Goal: Task Accomplishment & Management: Use online tool/utility

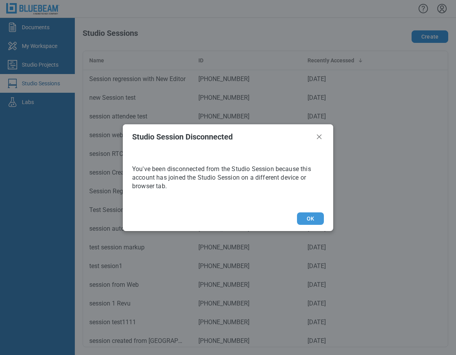
click at [308, 221] on button "OK" at bounding box center [310, 218] width 27 height 12
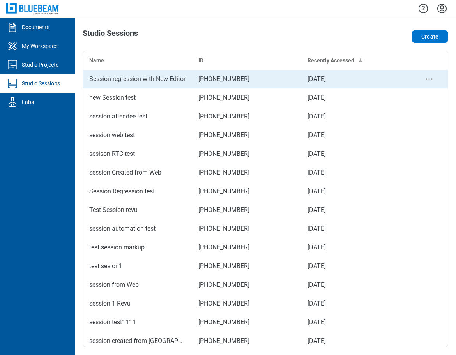
click at [192, 80] on td "[PHONE_NUMBER]" at bounding box center [246, 79] width 109 height 19
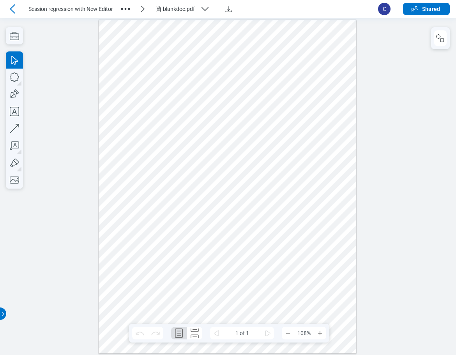
drag, startPoint x: 247, startPoint y: 258, endPoint x: 273, endPoint y: 196, distance: 67.0
click at [130, 9] on circle "button" at bounding box center [129, 9] width 2 height 2
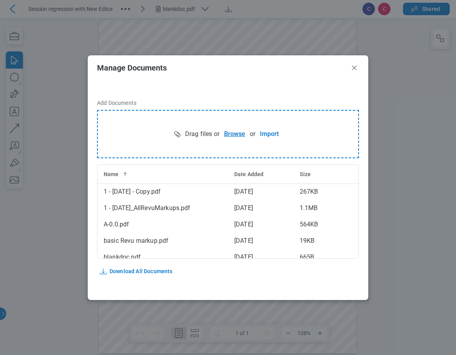
click at [229, 132] on button "Browse" at bounding box center [234, 134] width 30 height 16
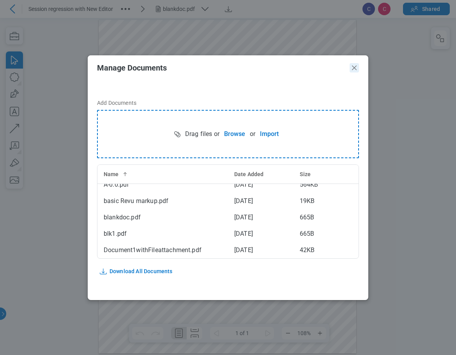
click at [355, 67] on icon "Close" at bounding box center [354, 67] width 5 height 5
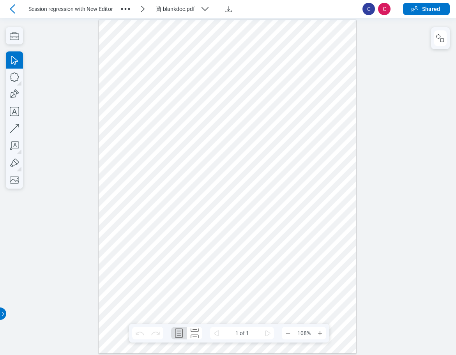
click at [188, 8] on div "blankdoc.pdf" at bounding box center [180, 9] width 34 height 8
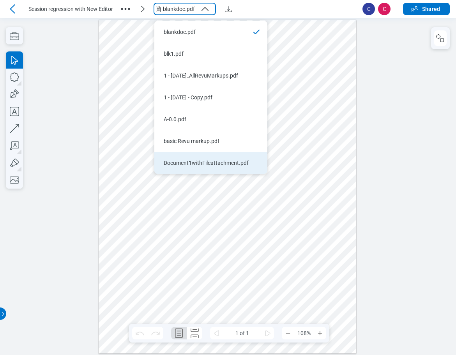
click at [188, 164] on div "Document1withFileattachment.pdf" at bounding box center [206, 163] width 85 height 8
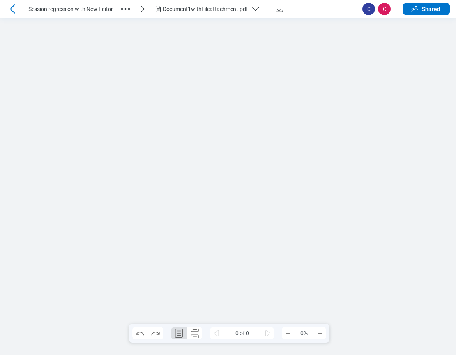
scroll to position [0, 0]
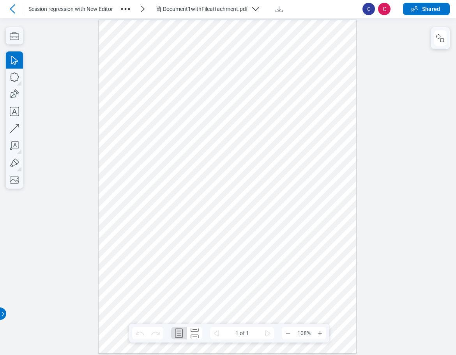
click at [14, 11] on icon at bounding box center [12, 8] width 9 height 9
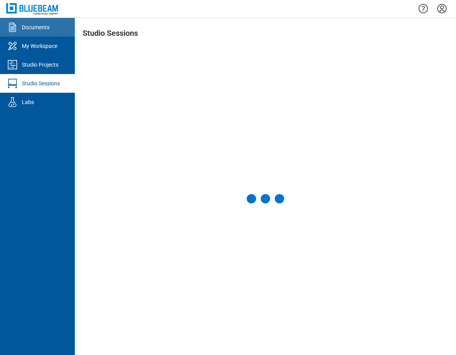
click at [48, 25] on div "Documents" at bounding box center [36, 27] width 28 height 8
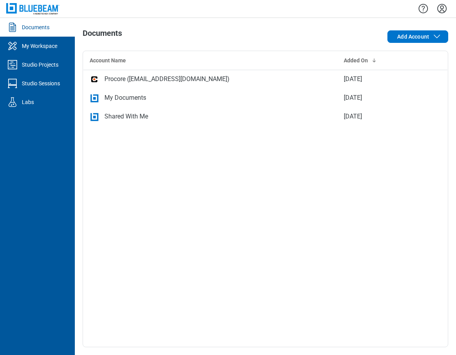
click at [176, 98] on div "My Documents" at bounding box center [210, 97] width 241 height 9
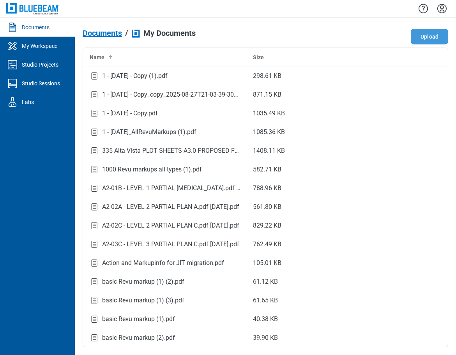
click at [438, 32] on button "Upload" at bounding box center [428, 37] width 37 height 16
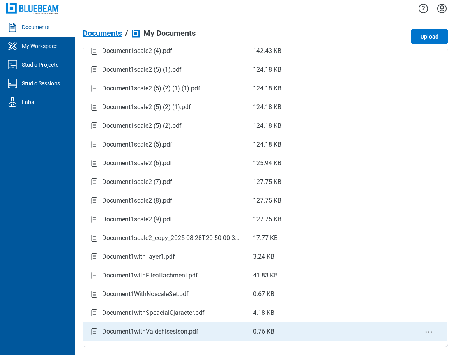
scroll to position [1129, 0]
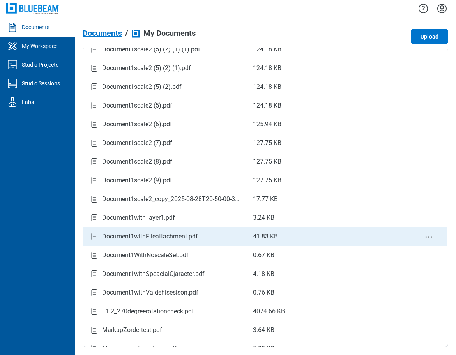
click at [146, 239] on div "Document1withFileattachment.pdf" at bounding box center [150, 236] width 96 height 9
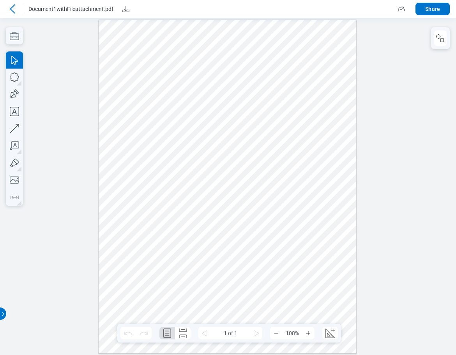
click at [11, 11] on icon at bounding box center [12, 8] width 9 height 9
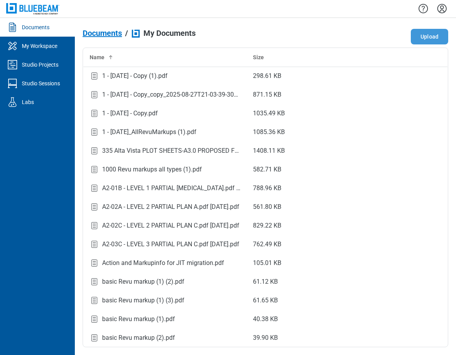
click at [423, 37] on button "Upload" at bounding box center [428, 37] width 37 height 16
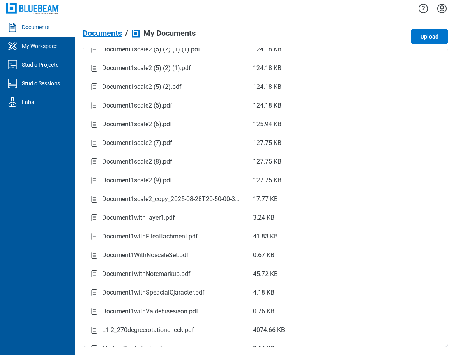
scroll to position [1160, 0]
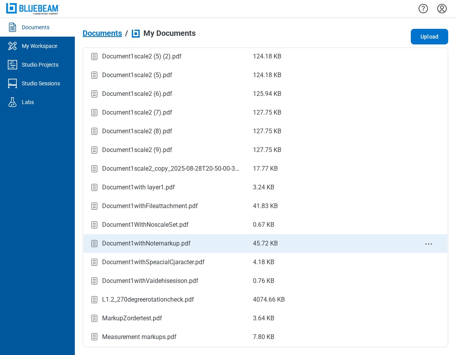
click at [152, 246] on div "Document1withNotemarkup.pdf" at bounding box center [146, 243] width 88 height 9
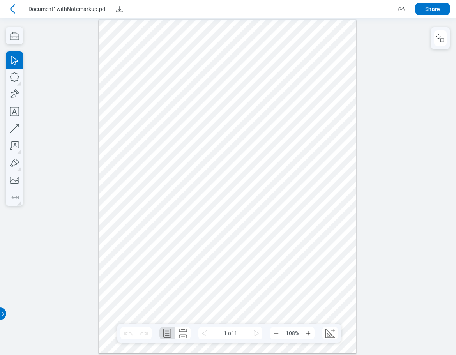
click at [266, 104] on div at bounding box center [228, 185] width 258 height 333
click at [171, 121] on div at bounding box center [228, 185] width 258 height 333
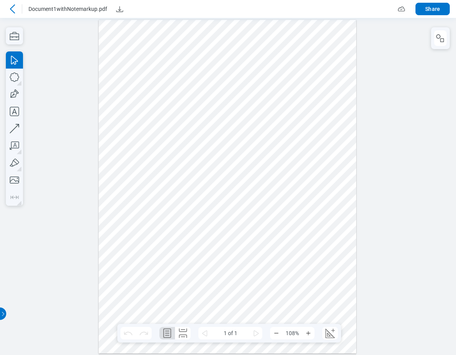
click at [171, 121] on div at bounding box center [228, 185] width 258 height 333
click at [440, 42] on rect "button" at bounding box center [442, 40] width 4 height 4
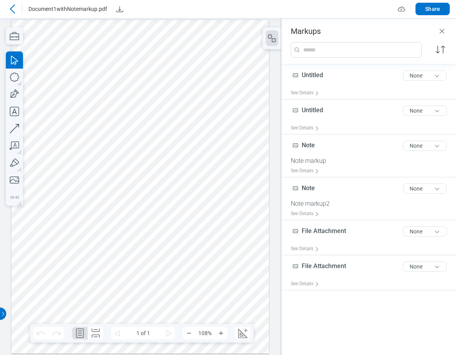
click at [178, 103] on div at bounding box center [140, 185] width 258 height 333
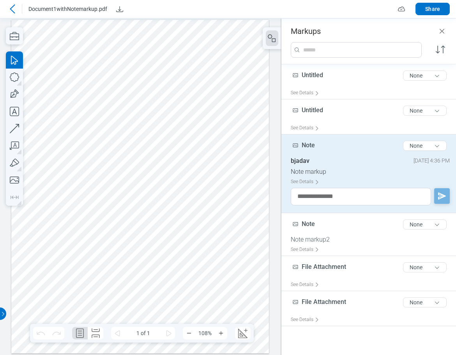
click at [83, 121] on div at bounding box center [140, 185] width 258 height 333
click at [181, 103] on div at bounding box center [140, 185] width 258 height 333
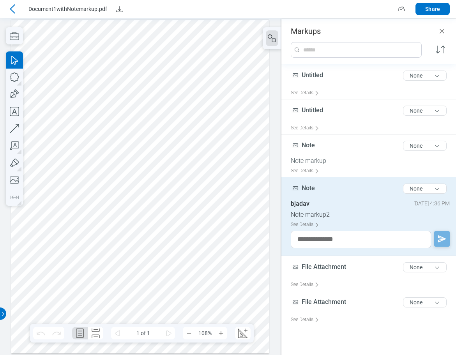
click at [82, 120] on div at bounding box center [140, 185] width 258 height 333
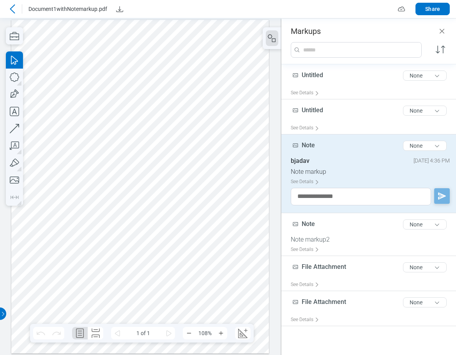
click at [182, 105] on div at bounding box center [140, 185] width 258 height 333
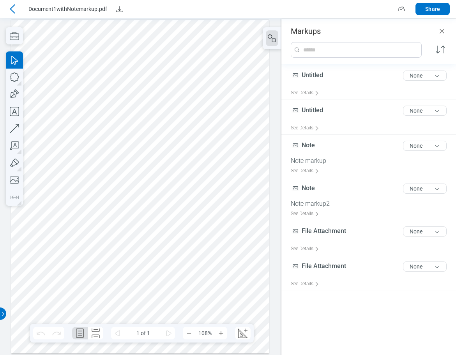
click at [181, 105] on div at bounding box center [140, 185] width 258 height 333
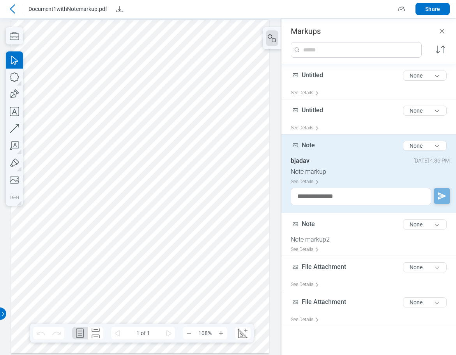
click at [9, 7] on icon at bounding box center [12, 8] width 9 height 9
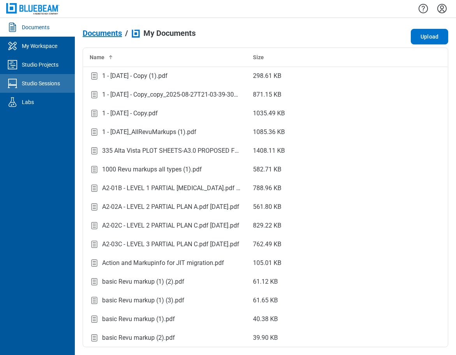
click at [39, 80] on div "Studio Sessions" at bounding box center [41, 83] width 38 height 8
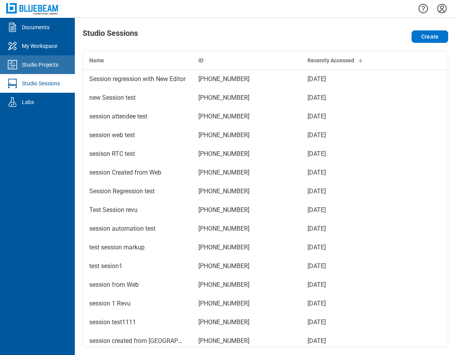
click at [48, 67] on div "Studio Projects" at bounding box center [40, 65] width 37 height 8
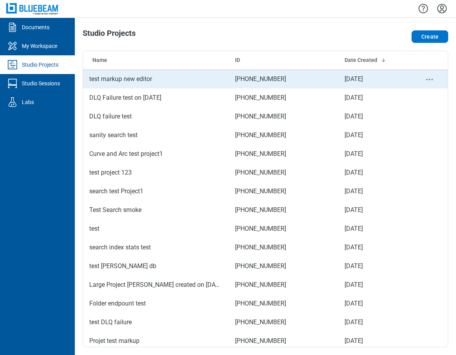
click at [136, 86] on td "test markup new editor" at bounding box center [156, 79] width 146 height 19
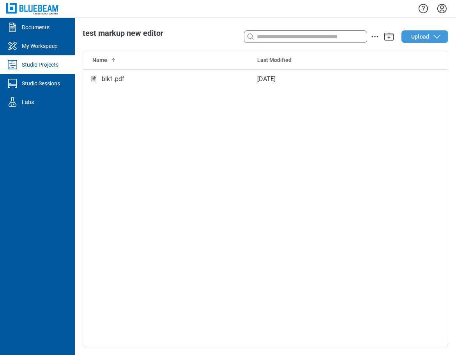
click at [414, 38] on span "Upload" at bounding box center [420, 37] width 18 height 8
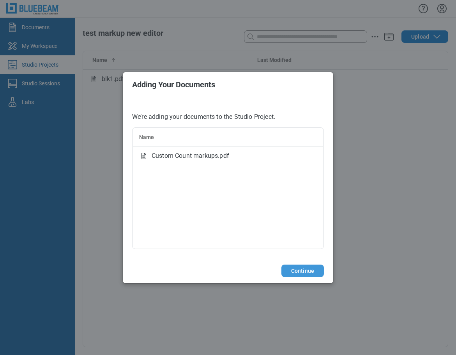
click at [297, 273] on button "Continue" at bounding box center [302, 270] width 42 height 12
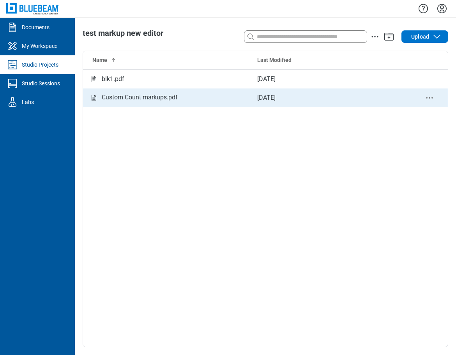
click at [168, 101] on div "Custom Count markups.pdf" at bounding box center [140, 98] width 76 height 10
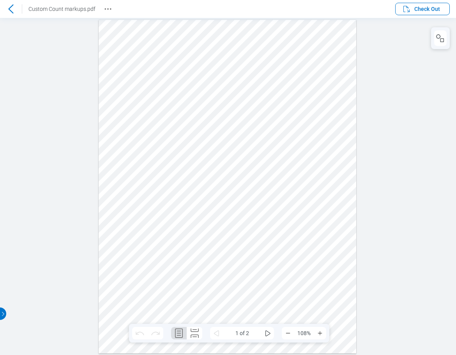
click at [13, 7] on icon at bounding box center [10, 8] width 9 height 9
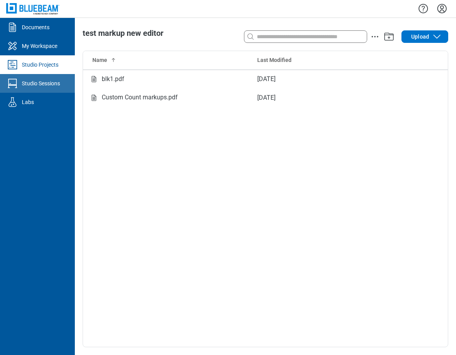
click at [52, 88] on link "Studio Sessions" at bounding box center [37, 83] width 75 height 19
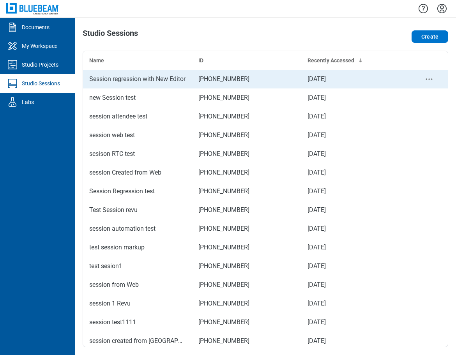
click at [127, 80] on div "Session regression with New Editor" at bounding box center [137, 78] width 97 height 9
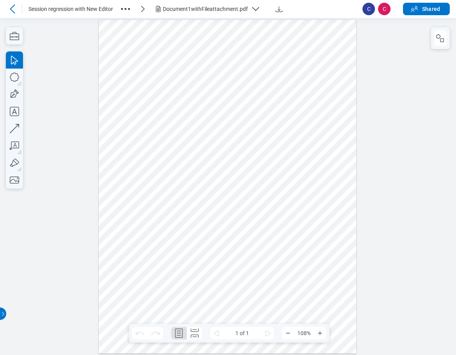
click at [222, 8] on div "Document1withFileattachment.pdf" at bounding box center [205, 9] width 85 height 8
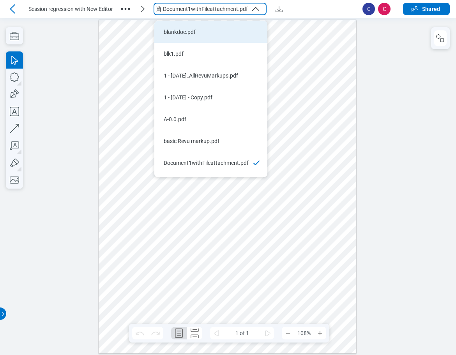
click at [190, 34] on div "blankdoc.pdf" at bounding box center [206, 32] width 85 height 8
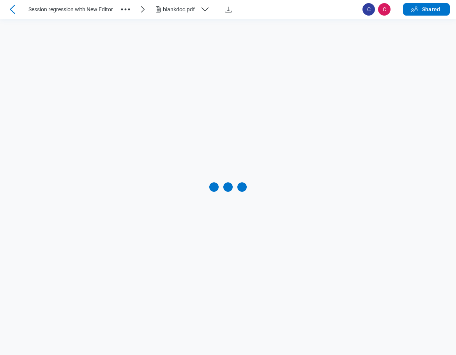
click at [187, 32] on div at bounding box center [228, 187] width 456 height 336
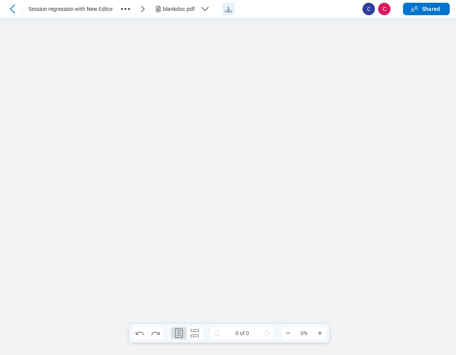
drag, startPoint x: 228, startPoint y: 9, endPoint x: 249, endPoint y: 11, distance: 21.2
click at [228, 9] on icon "Download" at bounding box center [228, 8] width 9 height 9
click at [128, 9] on icon "button" at bounding box center [125, 9] width 12 height 12
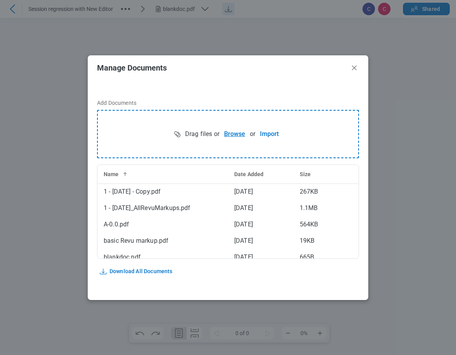
click at [229, 134] on button "Browse" at bounding box center [234, 134] width 30 height 16
click at [354, 66] on icon "Close" at bounding box center [353, 67] width 9 height 9
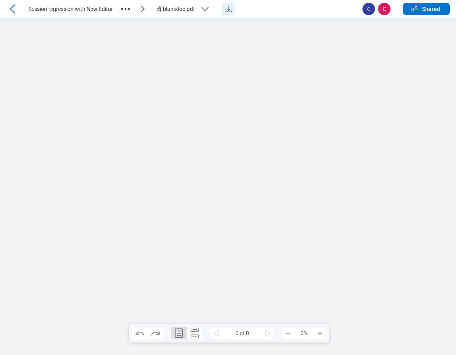
click at [179, 10] on div "blankdoc.pdf" at bounding box center [180, 9] width 34 height 8
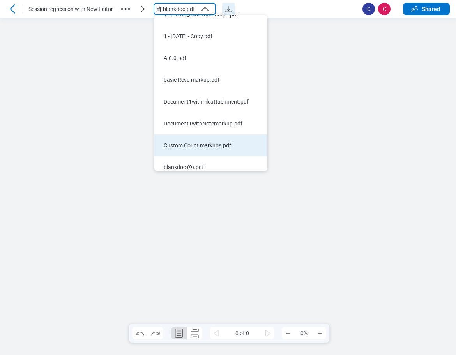
scroll to position [62, 0]
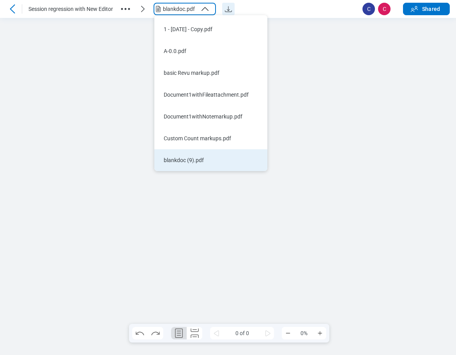
click at [203, 165] on li "blankdoc (9).pdf" at bounding box center [210, 160] width 113 height 22
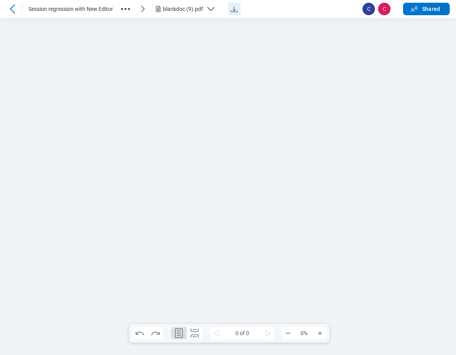
scroll to position [0, 0]
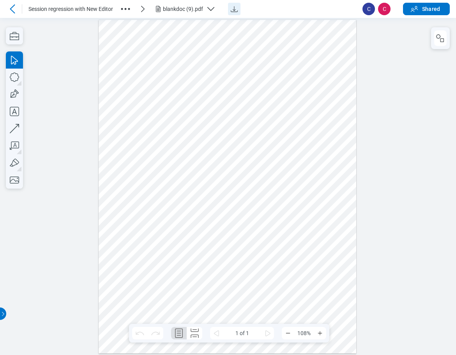
click at [286, 157] on div at bounding box center [228, 185] width 258 height 333
drag, startPoint x: 292, startPoint y: 156, endPoint x: 329, endPoint y: 130, distance: 45.9
click at [222, 165] on div at bounding box center [228, 185] width 258 height 333
click at [256, 144] on div at bounding box center [228, 185] width 258 height 333
click at [246, 120] on div at bounding box center [228, 185] width 258 height 333
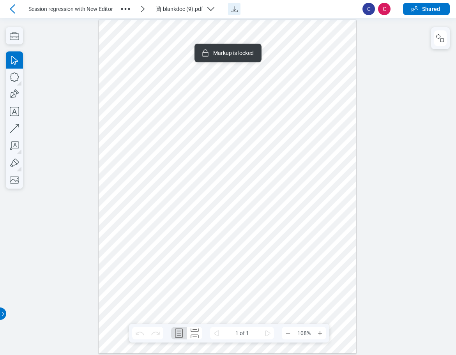
click at [320, 126] on div at bounding box center [228, 185] width 258 height 333
click at [125, 7] on icon "button" at bounding box center [125, 9] width 12 height 12
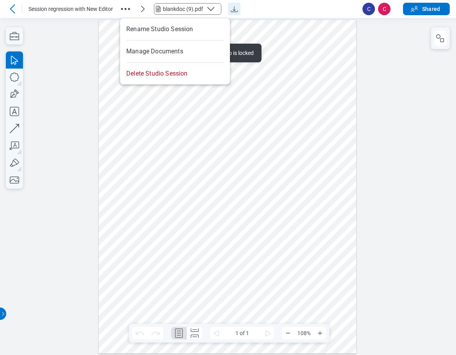
click at [201, 9] on div "blankdoc (9).pdf" at bounding box center [183, 9] width 40 height 8
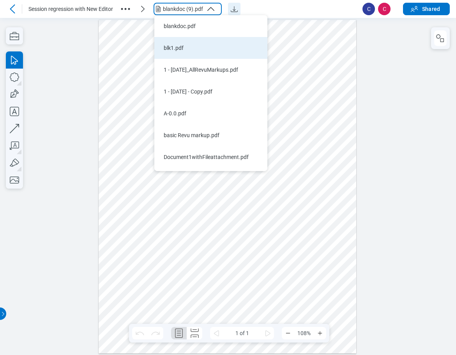
click at [185, 43] on li "blk1.pdf" at bounding box center [210, 48] width 113 height 22
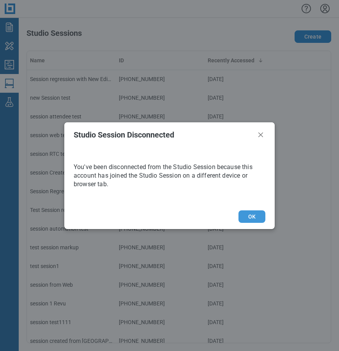
click at [244, 216] on button "OK" at bounding box center [251, 216] width 27 height 12
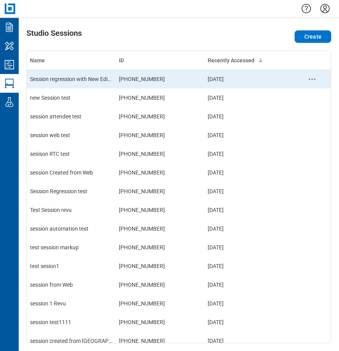
click at [104, 79] on div "Session regression with New Editor" at bounding box center [71, 79] width 83 height 8
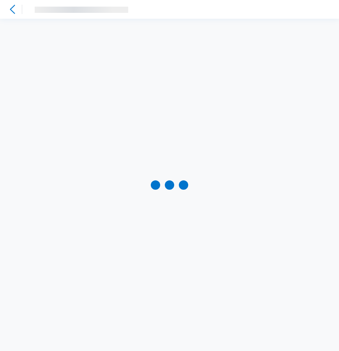
click at [12, 4] on div at bounding box center [12, 9] width 12 height 12
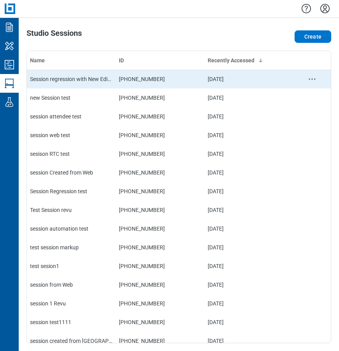
click at [85, 81] on div "Session regression with New Editor" at bounding box center [71, 79] width 83 height 8
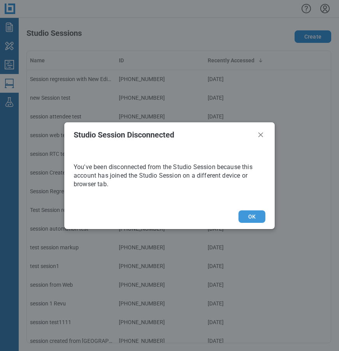
click at [245, 211] on button "OK" at bounding box center [251, 216] width 27 height 12
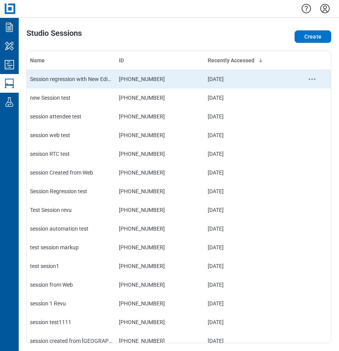
click at [99, 84] on td "Session regression with New Editor" at bounding box center [71, 79] width 89 height 19
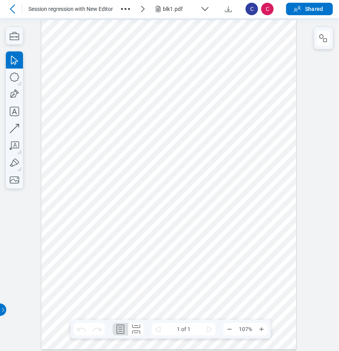
click at [192, 84] on div at bounding box center [168, 183] width 255 height 329
click at [191, 83] on div at bounding box center [168, 183] width 255 height 329
click at [192, 81] on div at bounding box center [168, 183] width 255 height 329
click at [188, 53] on div at bounding box center [168, 183] width 255 height 329
click at [187, 53] on div at bounding box center [168, 183] width 255 height 329
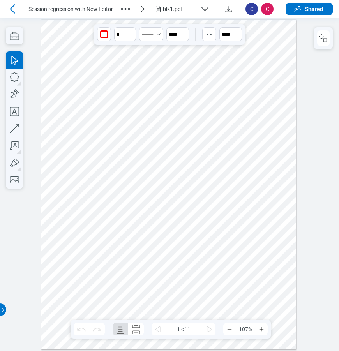
click at [130, 61] on div at bounding box center [168, 183] width 255 height 329
drag, startPoint x: 129, startPoint y: 61, endPoint x: 129, endPoint y: 102, distance: 40.9
click at [129, 102] on div at bounding box center [168, 183] width 255 height 329
click at [192, 81] on div at bounding box center [168, 183] width 255 height 329
click at [191, 81] on div at bounding box center [168, 183] width 255 height 329
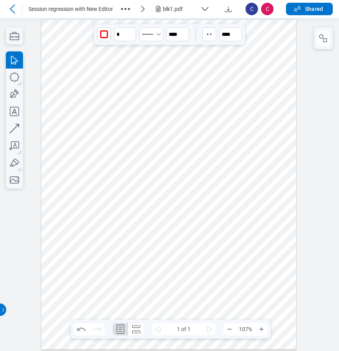
click at [181, 57] on div at bounding box center [168, 183] width 255 height 329
drag, startPoint x: 181, startPoint y: 57, endPoint x: 190, endPoint y: 114, distance: 57.7
click at [190, 114] on div at bounding box center [168, 183] width 255 height 329
click at [246, 112] on div at bounding box center [168, 183] width 255 height 329
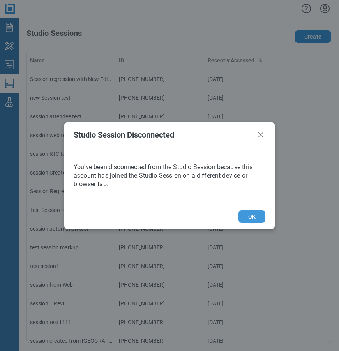
click at [251, 215] on button "OK" at bounding box center [251, 216] width 27 height 12
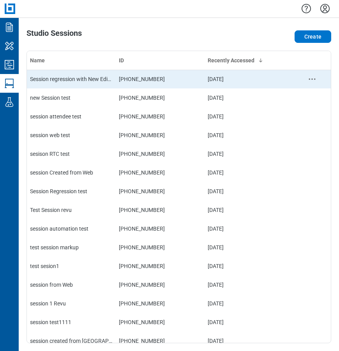
click at [101, 72] on td "Session regression with New Editor" at bounding box center [71, 79] width 89 height 19
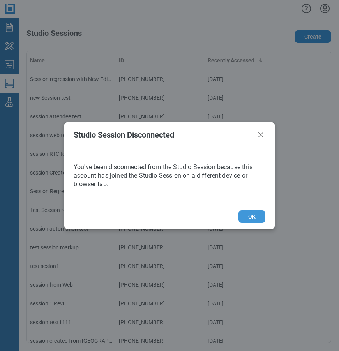
click at [248, 217] on button "OK" at bounding box center [251, 216] width 27 height 12
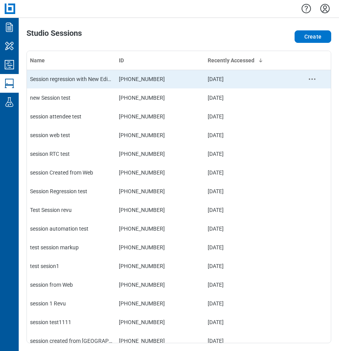
click at [113, 79] on td "Session regression with New Editor" at bounding box center [71, 79] width 89 height 19
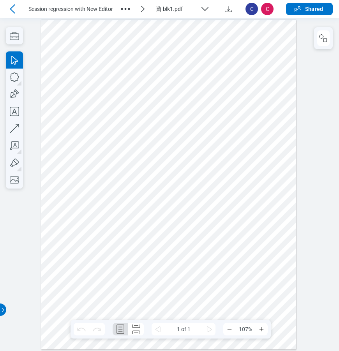
click at [234, 86] on div at bounding box center [168, 183] width 255 height 329
click at [234, 87] on div at bounding box center [168, 183] width 255 height 329
click at [248, 37] on div at bounding box center [168, 183] width 255 height 329
click at [241, 46] on div at bounding box center [168, 183] width 255 height 329
click at [236, 46] on div at bounding box center [168, 183] width 255 height 329
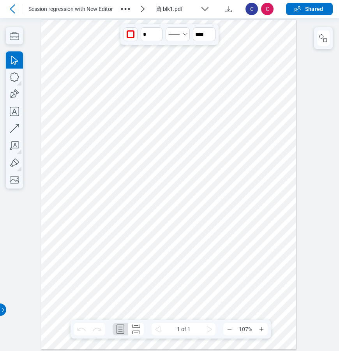
drag, startPoint x: 229, startPoint y: 73, endPoint x: 241, endPoint y: 96, distance: 25.6
click at [241, 96] on div at bounding box center [168, 183] width 255 height 329
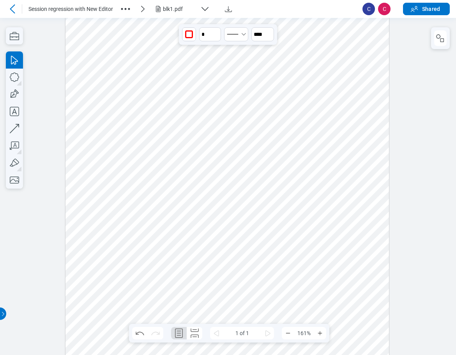
scroll to position [86, 0]
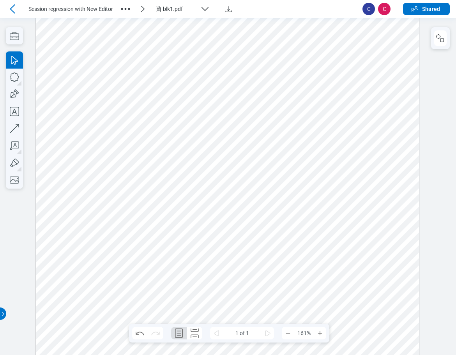
click at [259, 197] on div at bounding box center [227, 180] width 383 height 495
click at [171, 12] on div "blk1.pdf" at bounding box center [180, 9] width 34 height 8
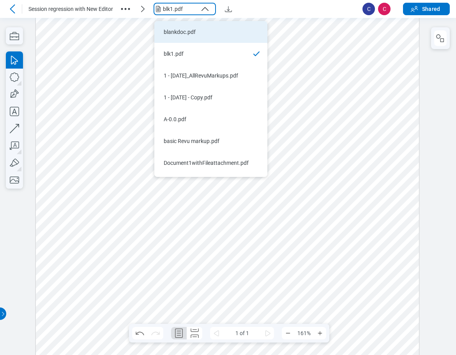
click at [180, 35] on div "blankdoc.pdf" at bounding box center [206, 32] width 85 height 8
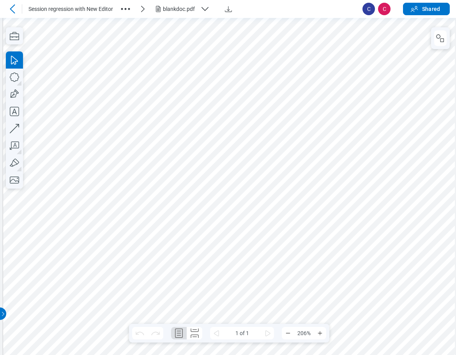
scroll to position [173, 29]
click at [324, 332] on button "Zoom In" at bounding box center [319, 333] width 12 height 12
click at [291, 333] on button "Zoom Out" at bounding box center [288, 333] width 12 height 12
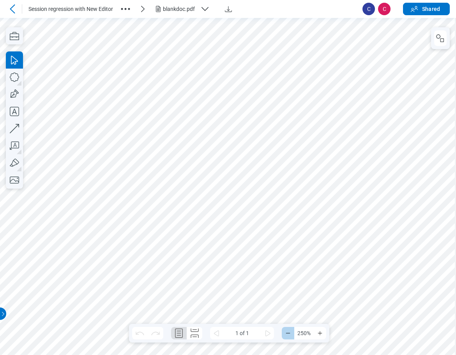
click at [291, 333] on button "Zoom Out" at bounding box center [288, 333] width 12 height 12
click at [290, 333] on icon "Zoom Out" at bounding box center [288, 333] width 6 height 6
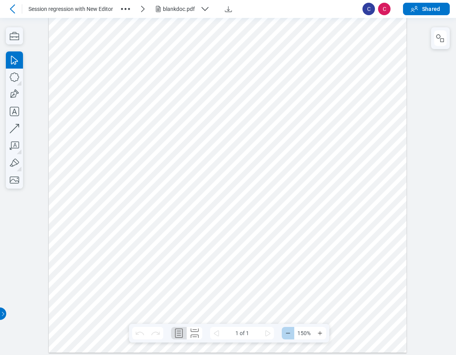
click at [290, 333] on icon "Zoom Out" at bounding box center [288, 333] width 6 height 6
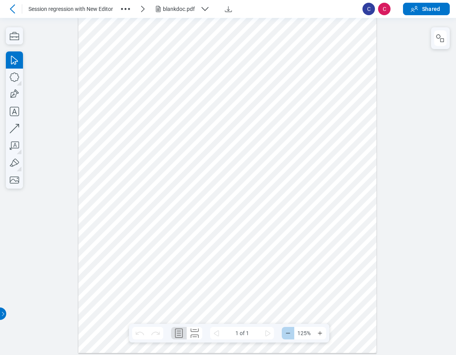
click at [290, 333] on icon "Zoom Out" at bounding box center [288, 333] width 6 height 6
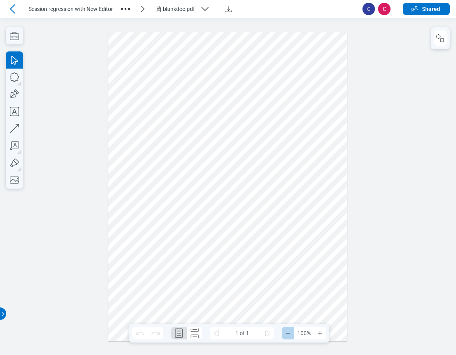
scroll to position [0, 0]
click at [266, 101] on div at bounding box center [227, 186] width 238 height 308
click at [292, 91] on div at bounding box center [227, 186] width 238 height 308
click at [319, 335] on icon "Zoom In" at bounding box center [320, 333] width 6 height 6
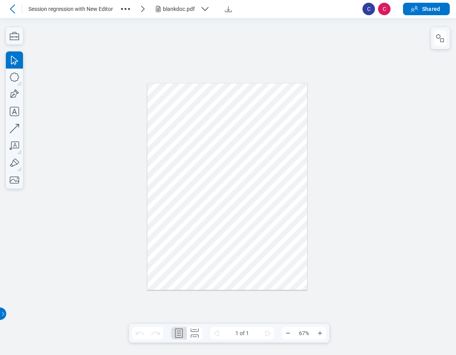
click at [192, 13] on div "blankdoc.pdf" at bounding box center [184, 8] width 62 height 9
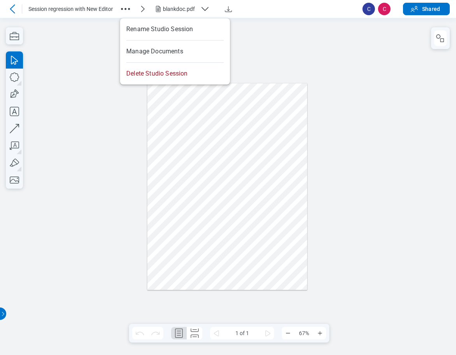
click at [127, 9] on circle "button" at bounding box center [126, 9] width 2 height 2
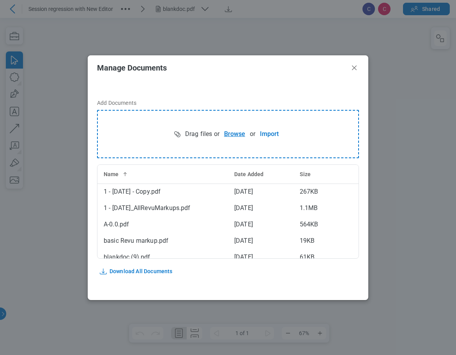
click at [227, 132] on button "Browse" at bounding box center [234, 134] width 30 height 16
drag, startPoint x: 353, startPoint y: 68, endPoint x: 345, endPoint y: 51, distance: 18.8
click at [338, 68] on icon "Close" at bounding box center [353, 67] width 9 height 9
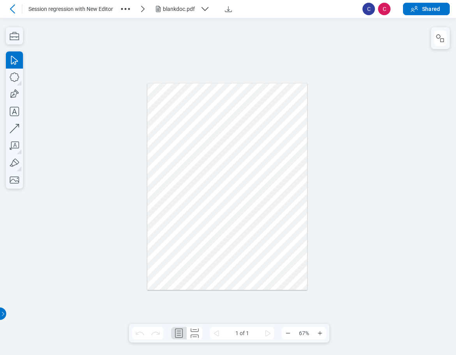
click at [165, 11] on div "blankdoc.pdf" at bounding box center [180, 9] width 34 height 8
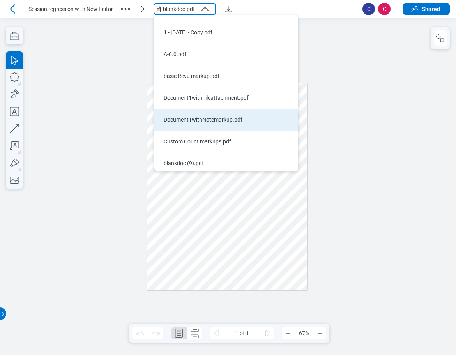
scroll to position [84, 0]
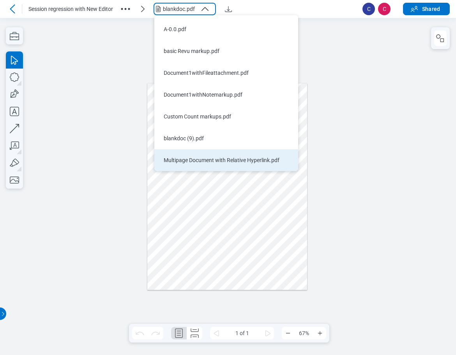
click at [205, 159] on div "Multipage Document with Relative Hyperlink.pdf" at bounding box center [222, 160] width 116 height 8
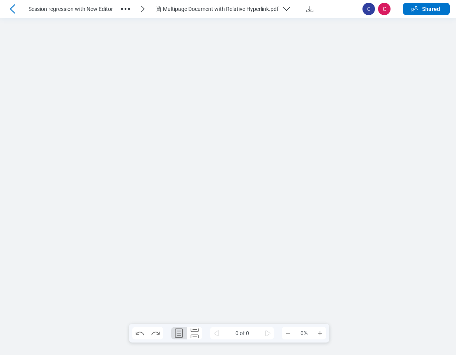
scroll to position [0, 0]
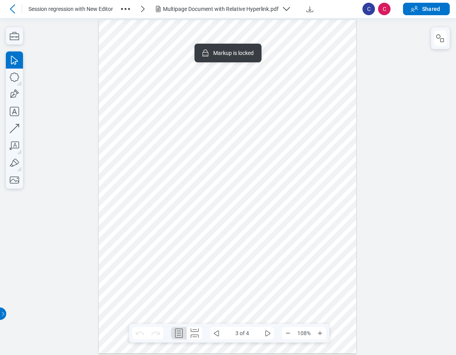
drag, startPoint x: 270, startPoint y: 179, endPoint x: 180, endPoint y: 188, distance: 90.4
drag, startPoint x: 181, startPoint y: 185, endPoint x: 320, endPoint y: 193, distance: 139.3
drag, startPoint x: 253, startPoint y: 134, endPoint x: 254, endPoint y: 206, distance: 72.0
click at [176, 10] on div "Multipage Document with Relative Hyperlink.pdf" at bounding box center [221, 9] width 116 height 8
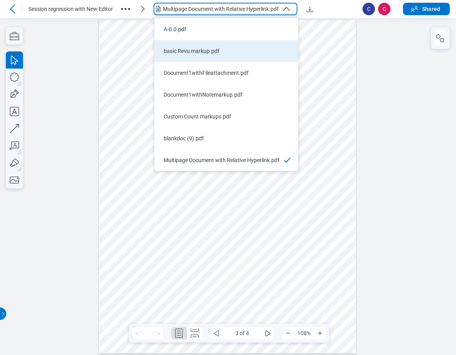
scroll to position [65, 0]
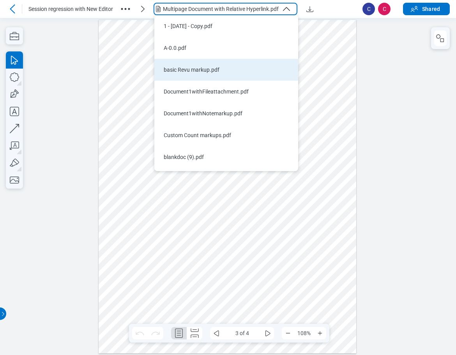
click at [191, 75] on li "basic Revu markup.pdf" at bounding box center [226, 70] width 144 height 22
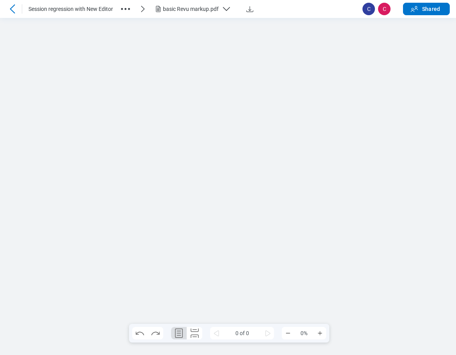
scroll to position [0, 0]
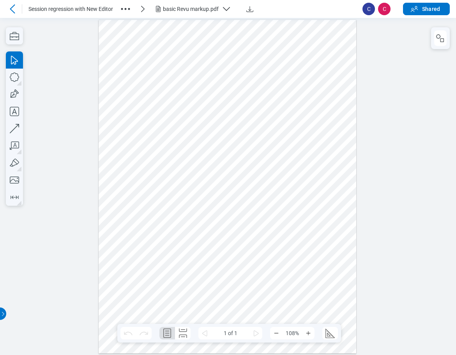
drag, startPoint x: 270, startPoint y: 209, endPoint x: 213, endPoint y: 176, distance: 65.6
drag, startPoint x: 227, startPoint y: 163, endPoint x: 248, endPoint y: 150, distance: 23.8
click at [308, 333] on icon "Zoom In" at bounding box center [308, 333] width 4 height 4
click at [309, 332] on icon "Zoom In" at bounding box center [308, 333] width 6 height 6
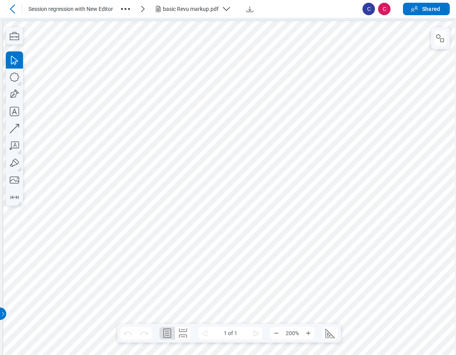
drag, startPoint x: 239, startPoint y: 137, endPoint x: 411, endPoint y: 256, distance: 209.3
click at [334, 147] on div at bounding box center [241, 329] width 477 height 617
click at [256, 144] on div at bounding box center [241, 329] width 477 height 617
drag, startPoint x: 257, startPoint y: 146, endPoint x: 288, endPoint y: 167, distance: 37.6
click at [288, 167] on div at bounding box center [241, 329] width 477 height 617
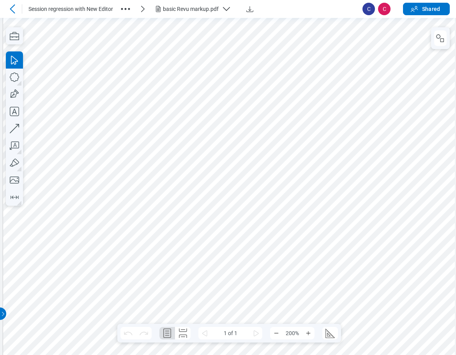
scroll to position [37, 0]
drag, startPoint x: 274, startPoint y: 174, endPoint x: 355, endPoint y: 136, distance: 89.2
click at [338, 136] on div at bounding box center [241, 291] width 477 height 617
click at [338, 42] on icon "button" at bounding box center [439, 37] width 9 height 9
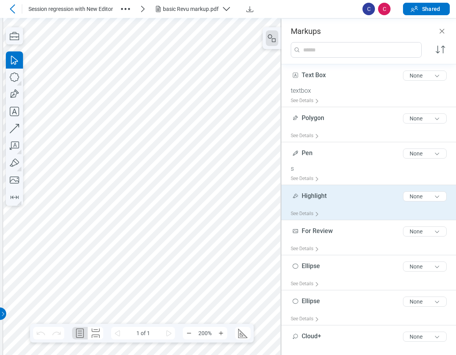
click at [330, 195] on div "Highlight 9 of 300 characters None" at bounding box center [371, 197] width 162 height 19
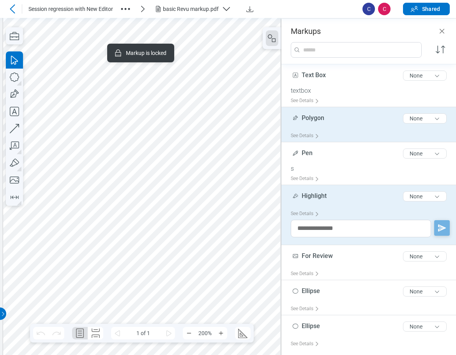
drag, startPoint x: 332, startPoint y: 162, endPoint x: 327, endPoint y: 136, distance: 26.4
click at [332, 160] on div "Pen 3 of 300 characters None" at bounding box center [371, 154] width 162 height 19
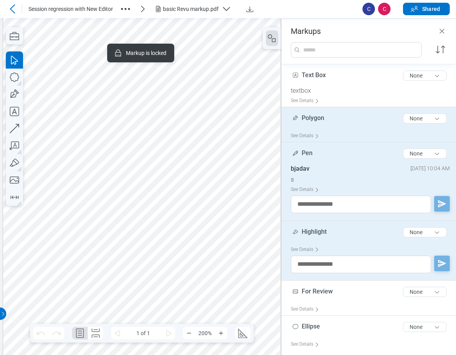
drag, startPoint x: 325, startPoint y: 126, endPoint x: 321, endPoint y: 107, distance: 19.5
click at [325, 126] on div "Polygon 7 of 300 characters None" at bounding box center [371, 119] width 162 height 19
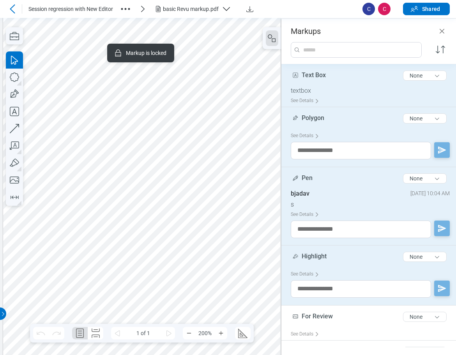
click at [321, 90] on div "textbox" at bounding box center [371, 91] width 162 height 8
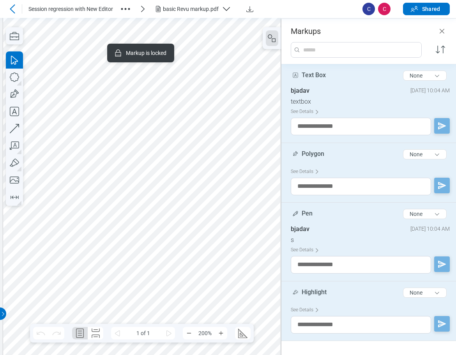
click at [226, 153] on div at bounding box center [241, 291] width 477 height 617
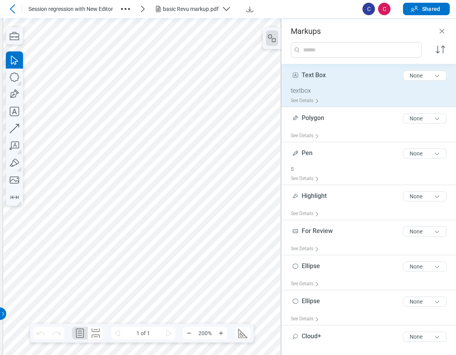
click at [158, 130] on div at bounding box center [241, 291] width 477 height 617
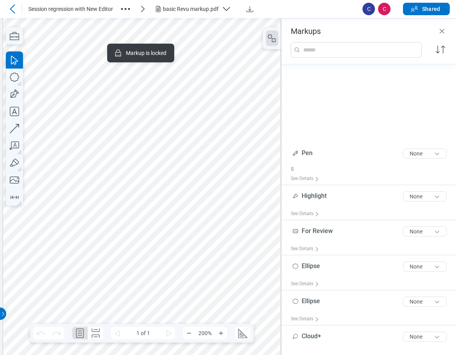
scroll to position [135, 0]
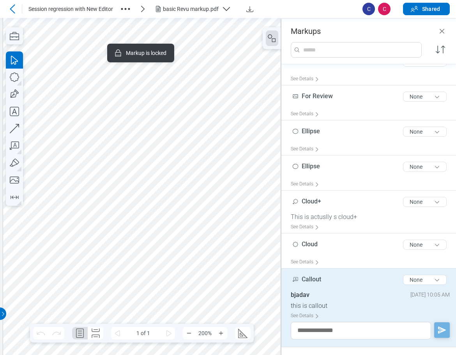
click at [245, 49] on div at bounding box center [241, 291] width 477 height 617
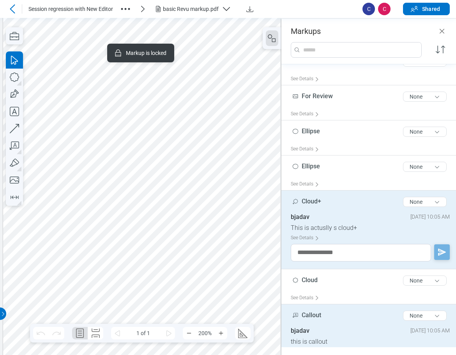
click at [239, 153] on div at bounding box center [241, 291] width 477 height 617
click at [338, 29] on icon "Close" at bounding box center [441, 30] width 9 height 9
